Goal: Information Seeking & Learning: Learn about a topic

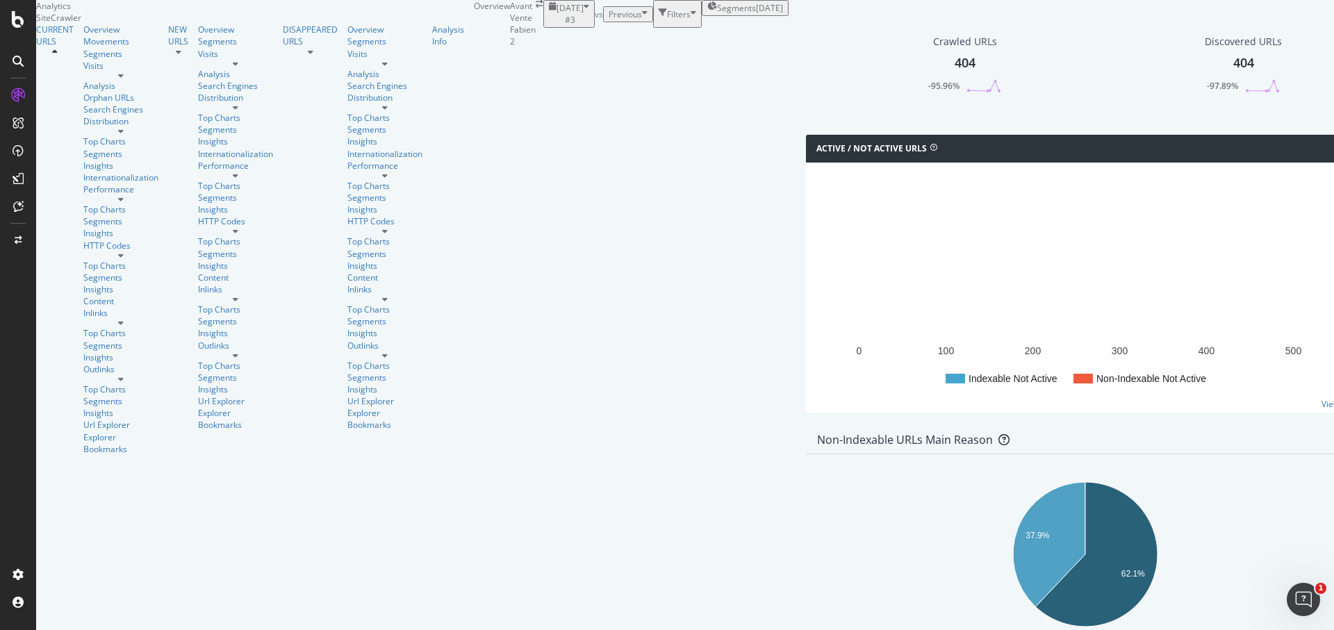
scroll to position [362, 0]
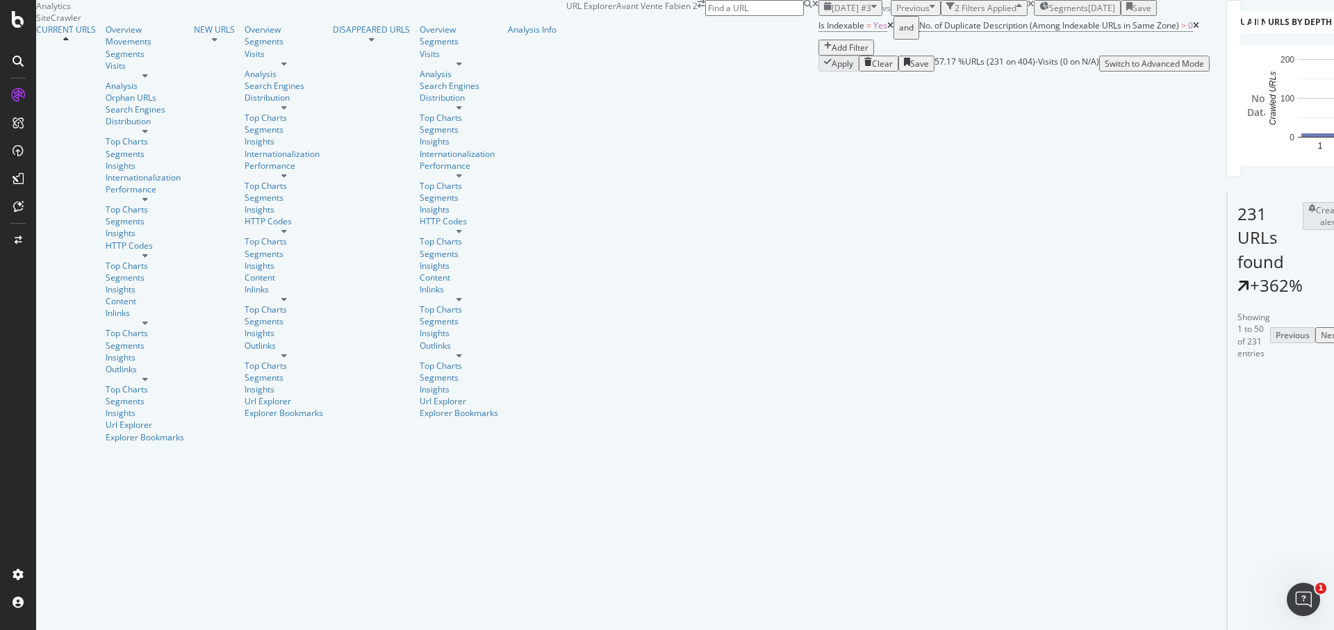
scroll to position [223, 0]
click at [106, 35] on div "Overview" at bounding box center [145, 30] width 79 height 12
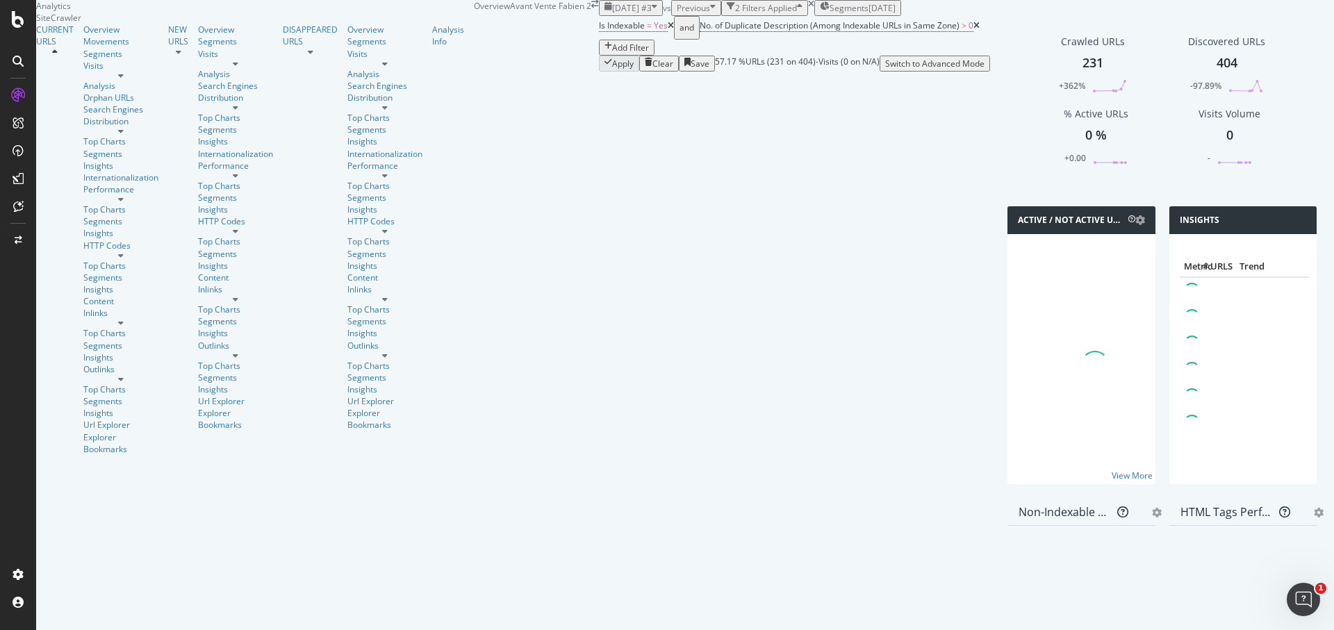
click at [668, 30] on icon at bounding box center [671, 26] width 6 height 8
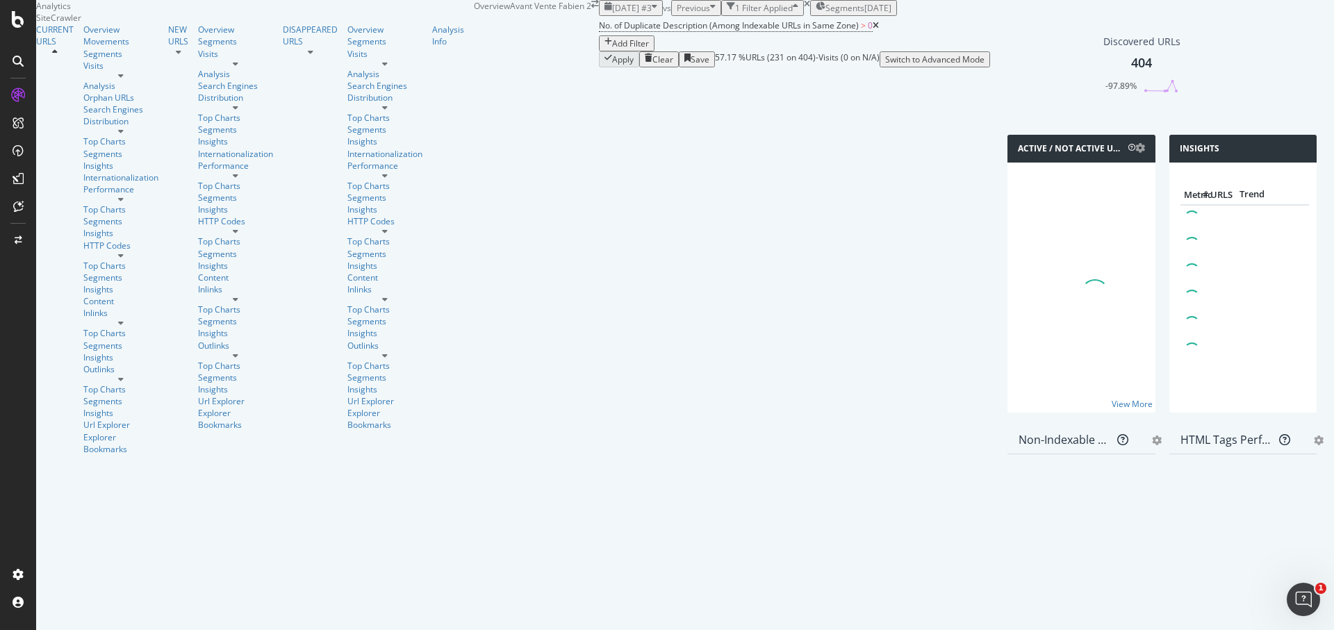
click at [873, 30] on icon at bounding box center [876, 26] width 6 height 8
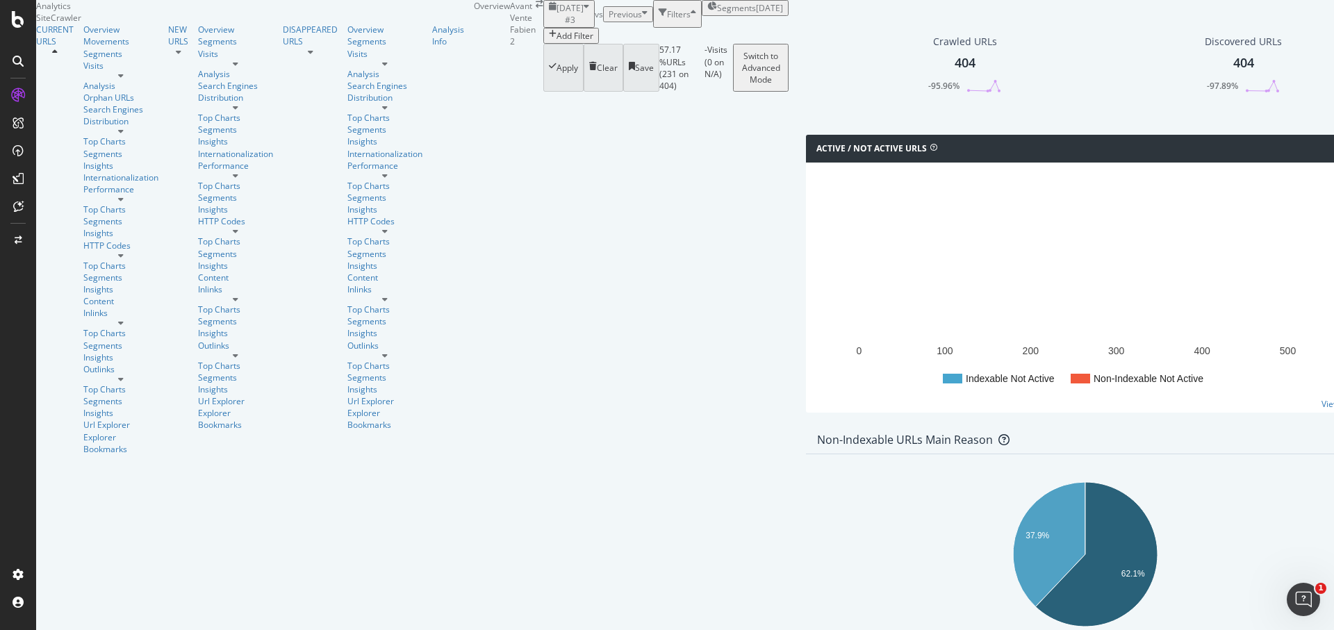
scroll to position [1444, 0]
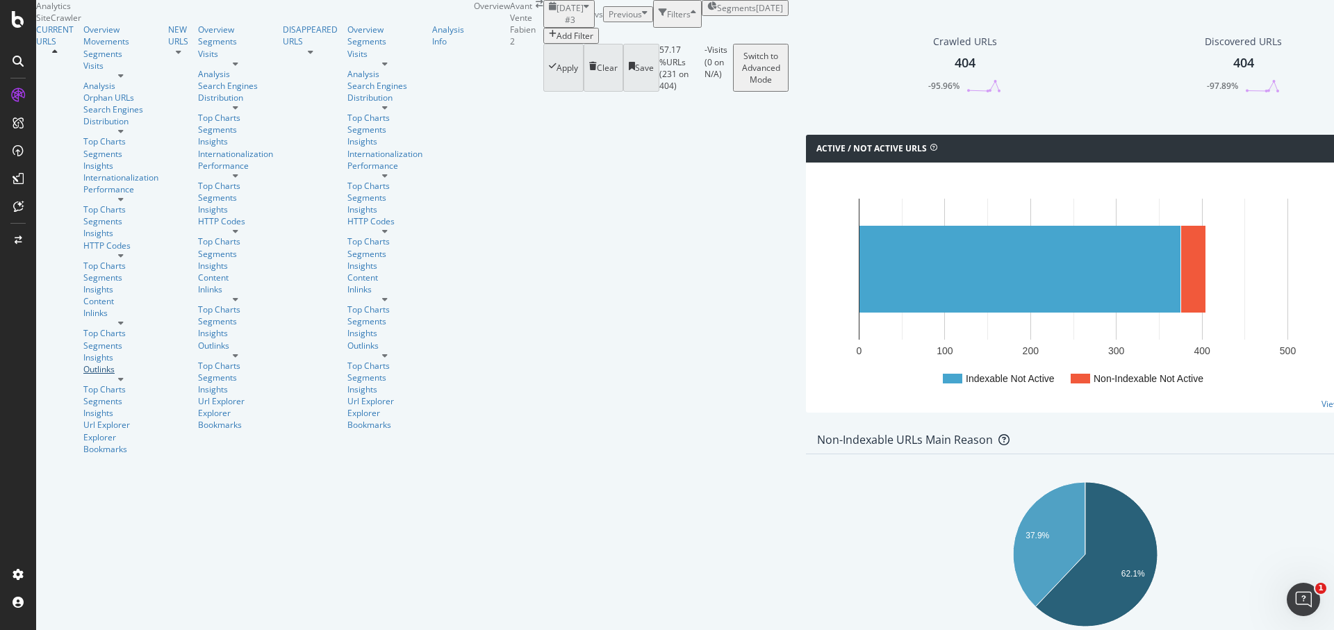
click at [83, 363] on div "Outlinks" at bounding box center [120, 369] width 75 height 12
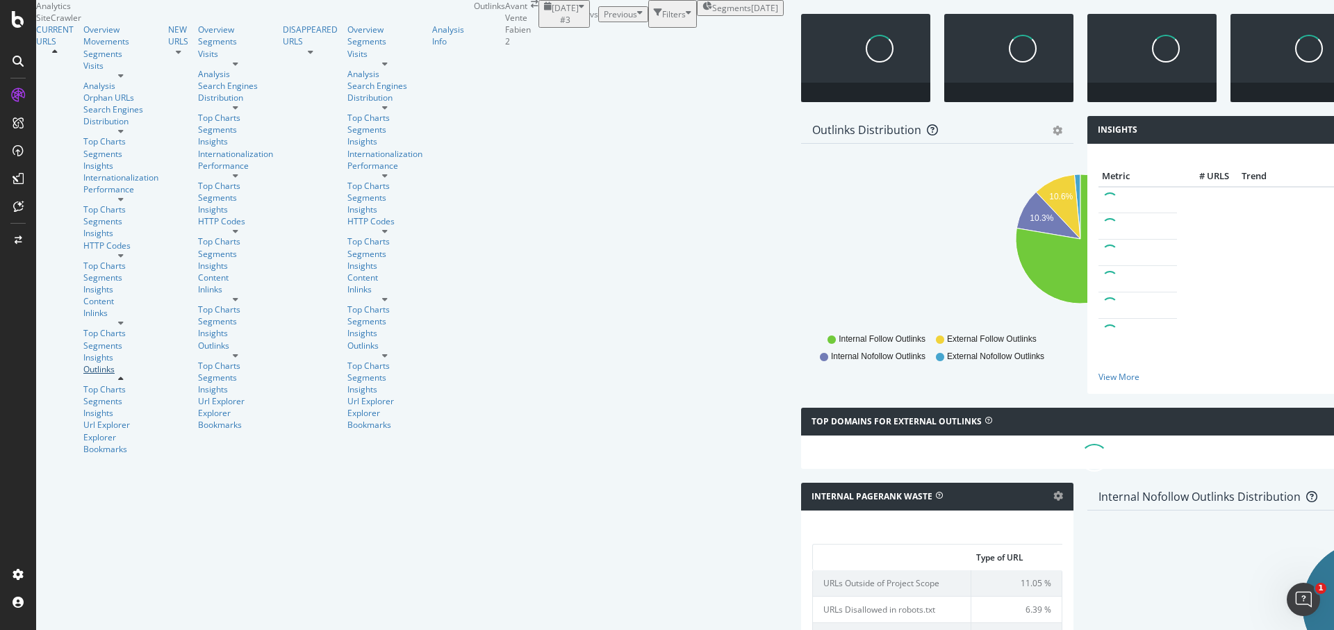
scroll to position [302, 0]
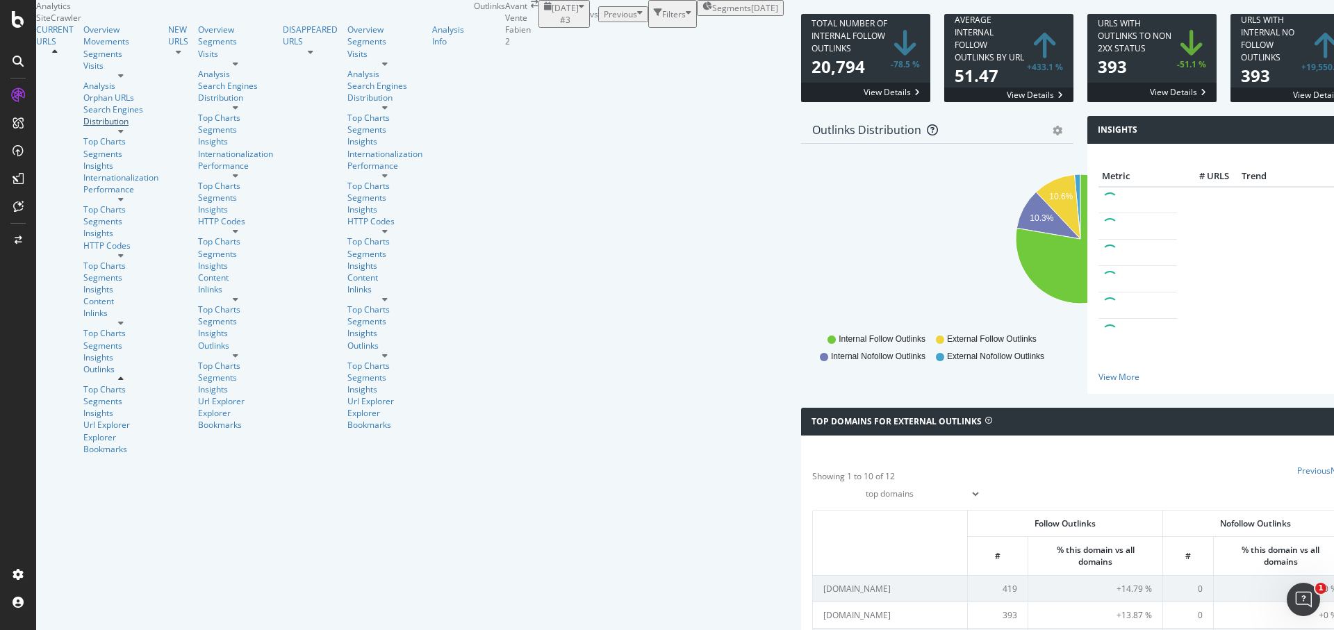
click at [83, 127] on div "Distribution" at bounding box center [120, 121] width 75 height 12
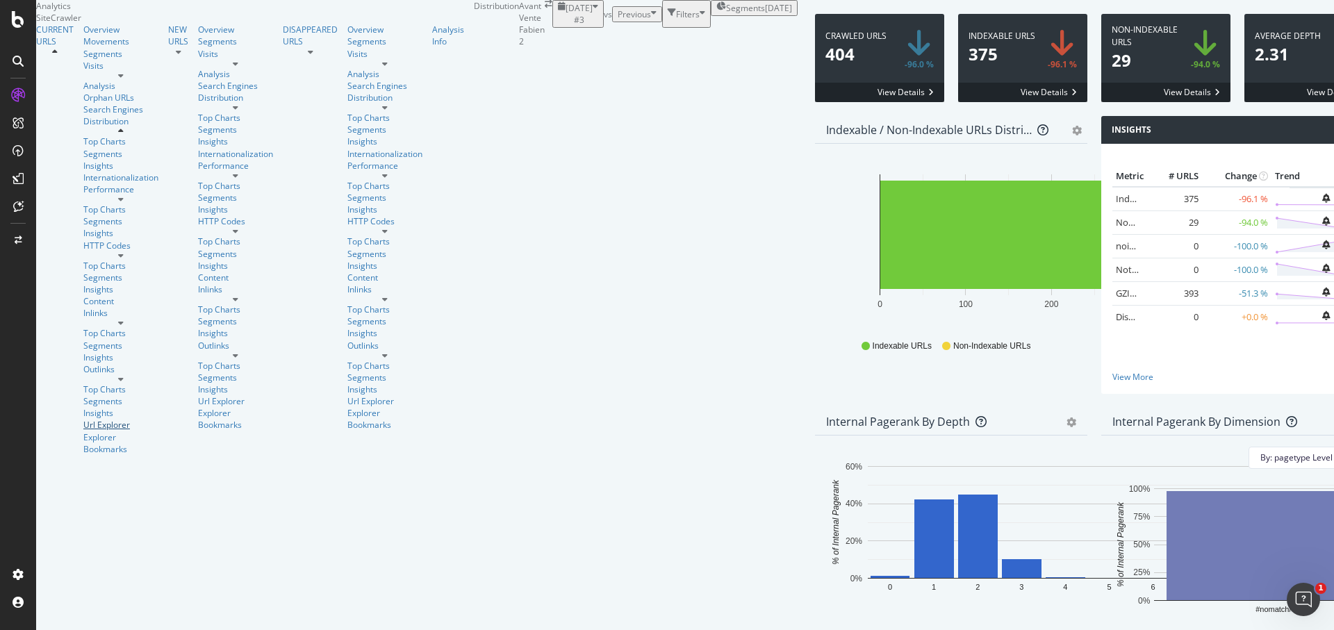
click at [83, 419] on div "Url Explorer" at bounding box center [120, 425] width 75 height 12
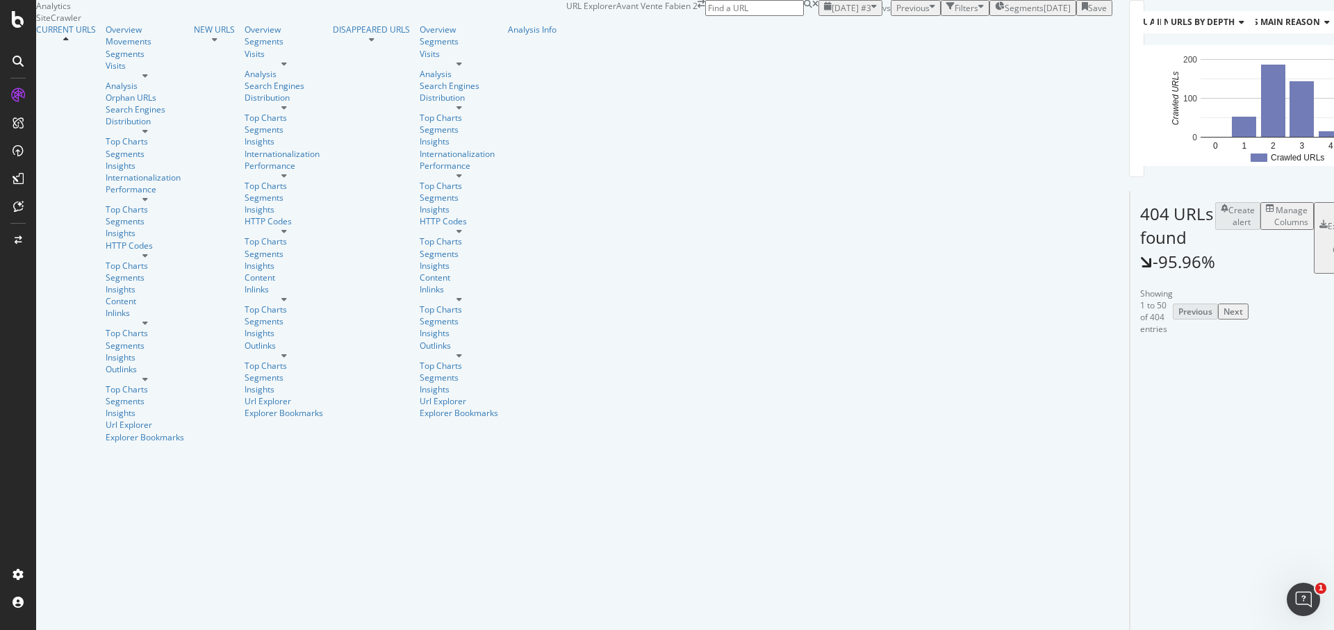
click at [1274, 228] on div "Manage Columns" at bounding box center [1291, 216] width 34 height 24
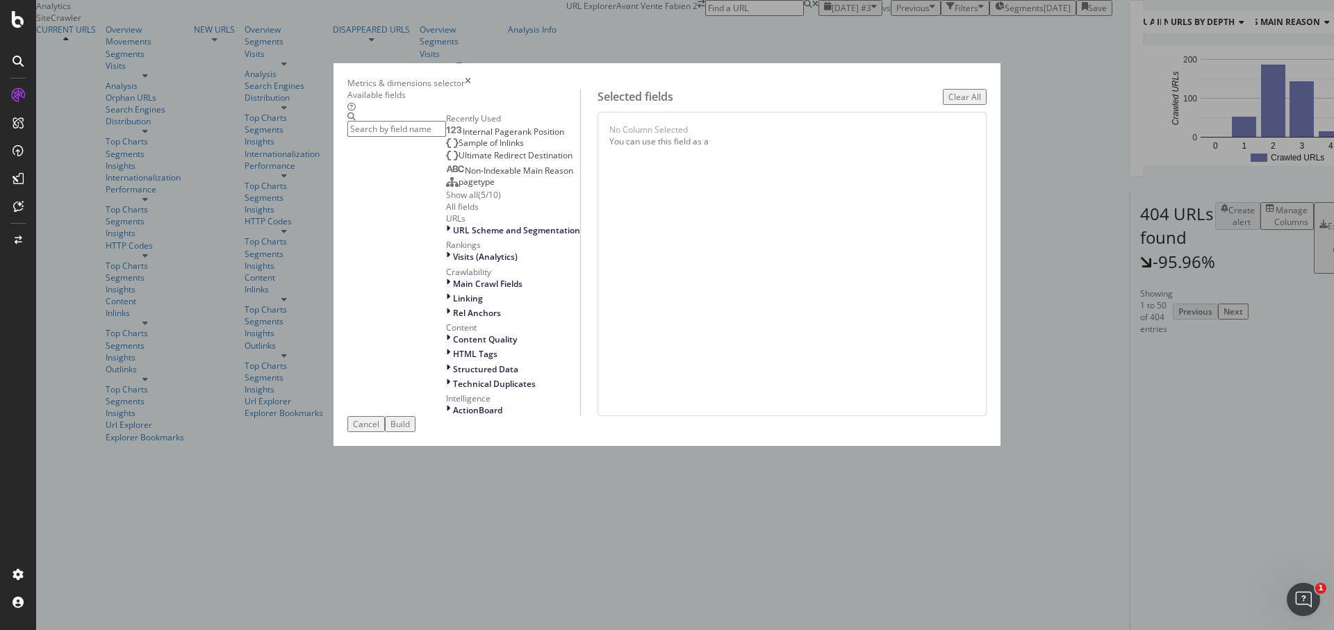
click at [480, 138] on span "Internal Pagerank Position" at bounding box center [513, 132] width 101 height 12
drag, startPoint x: 946, startPoint y: 561, endPoint x: 941, endPoint y: 545, distance: 16.7
click at [410, 430] on div "Build" at bounding box center [399, 424] width 19 height 12
